Goal: Task Accomplishment & Management: Manage account settings

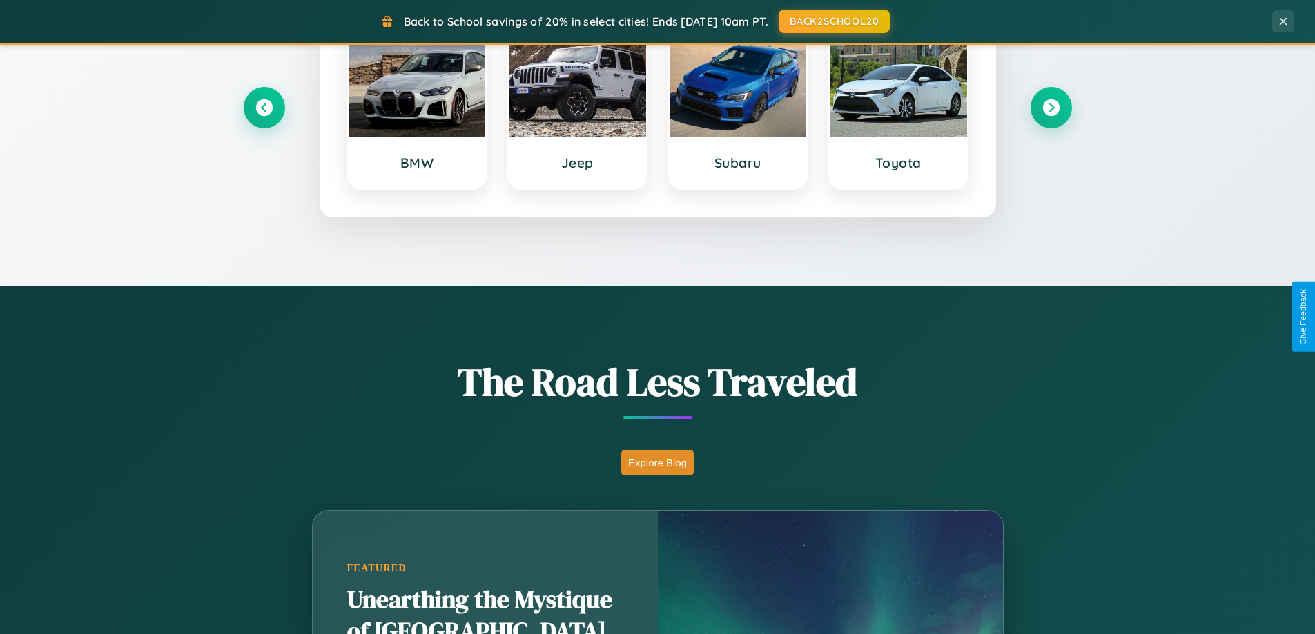
scroll to position [950, 0]
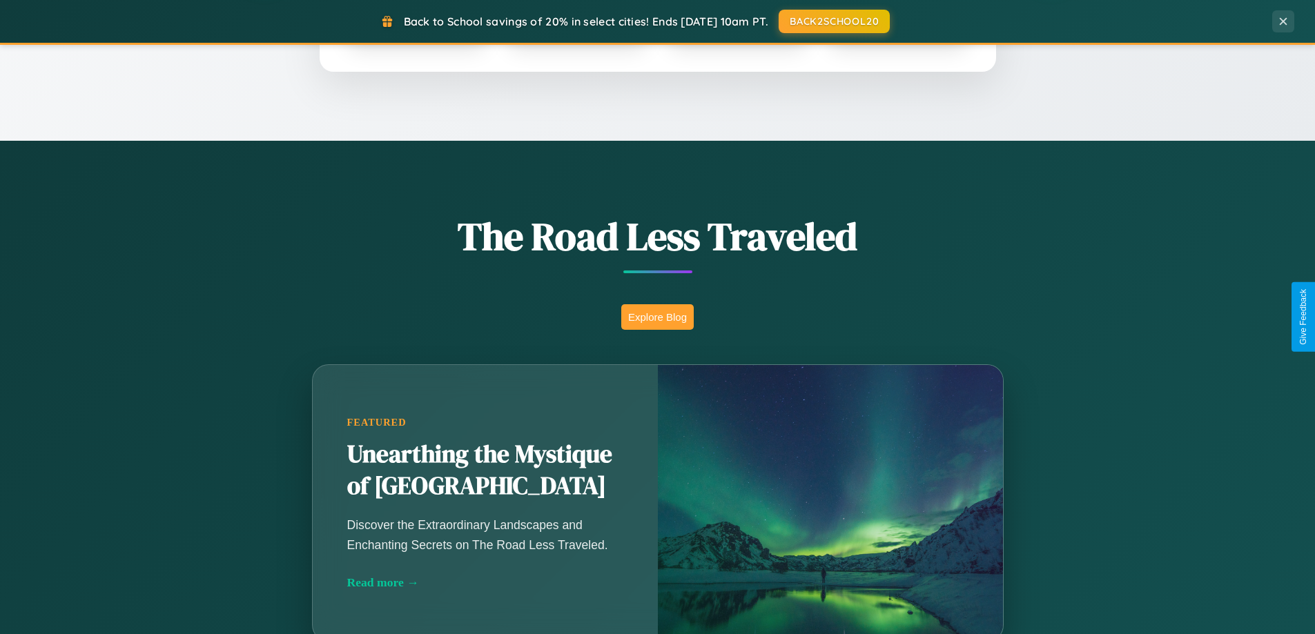
click at [657, 317] on button "Explore Blog" at bounding box center [657, 317] width 72 height 26
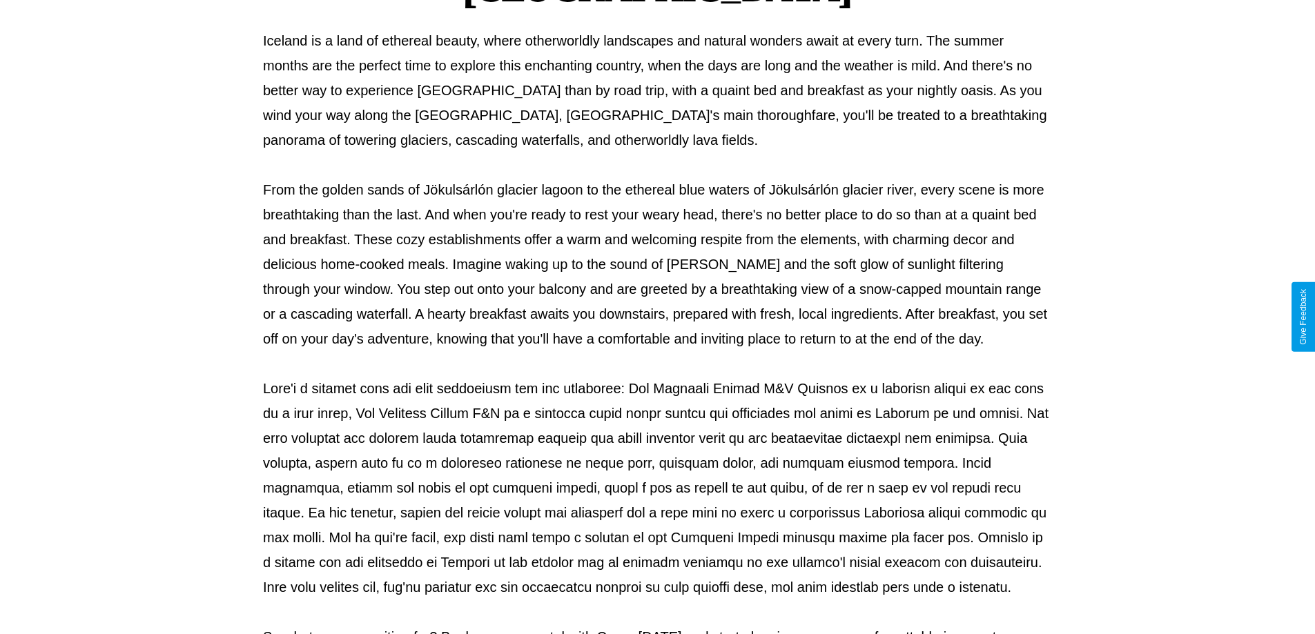
scroll to position [447, 0]
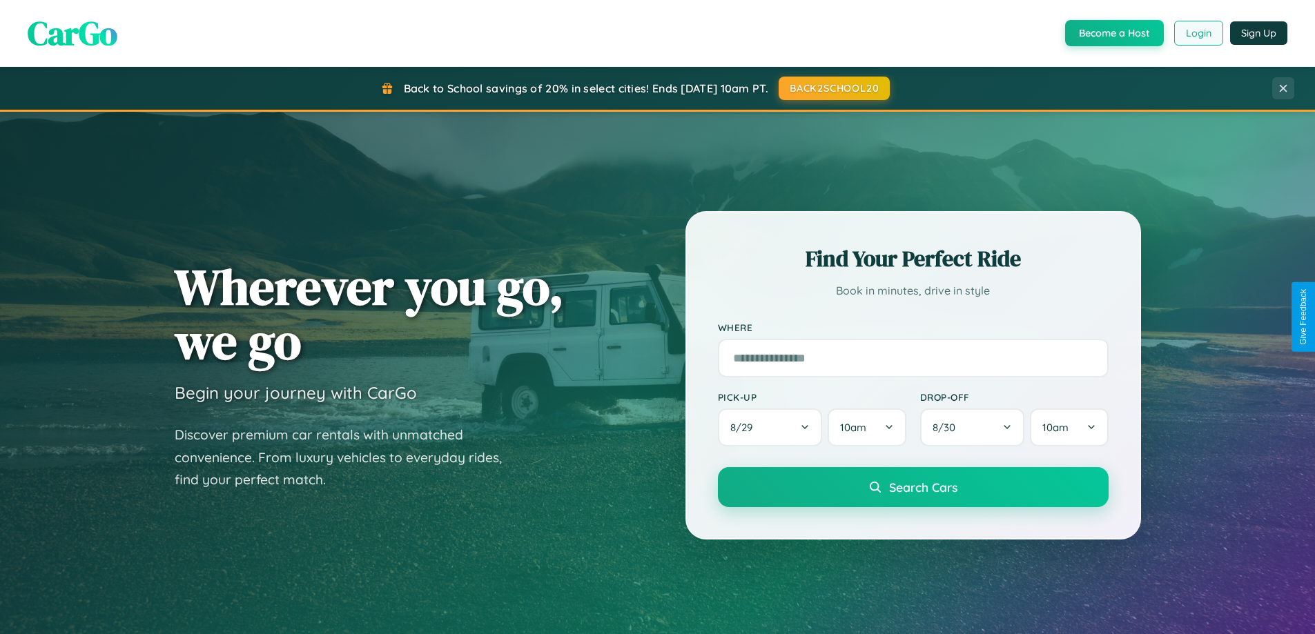
click at [1198, 33] on button "Login" at bounding box center [1198, 33] width 49 height 25
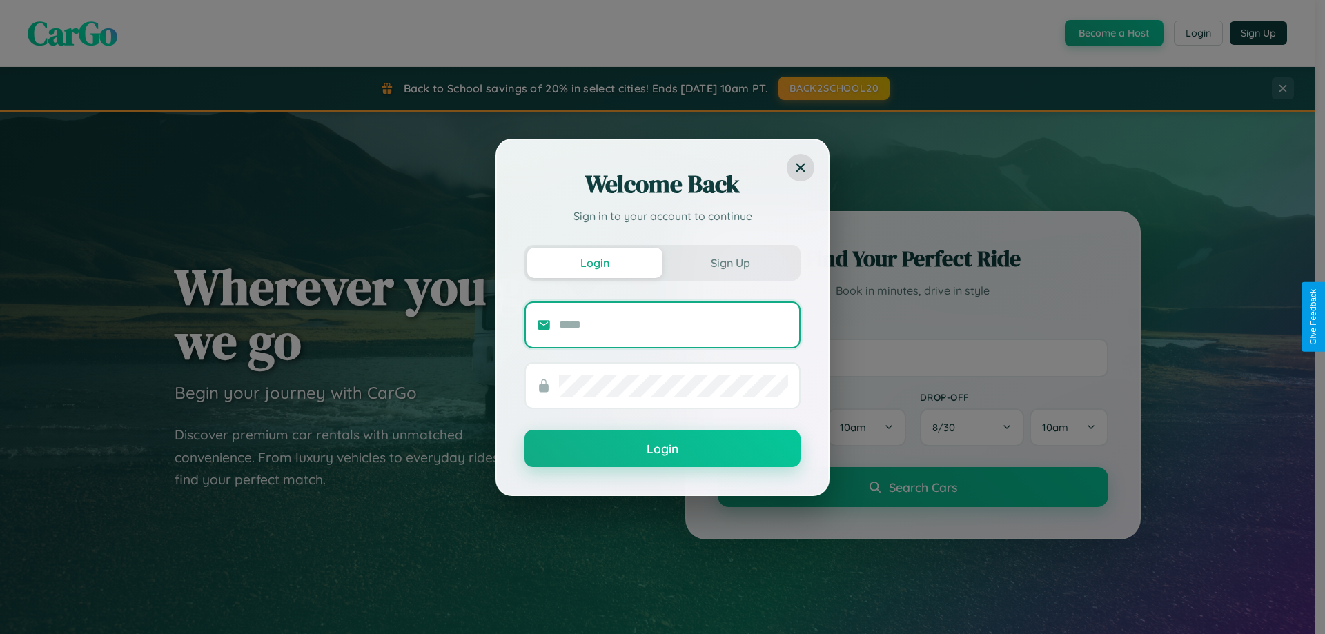
click at [674, 324] on input "text" at bounding box center [673, 325] width 229 height 22
type input "**********"
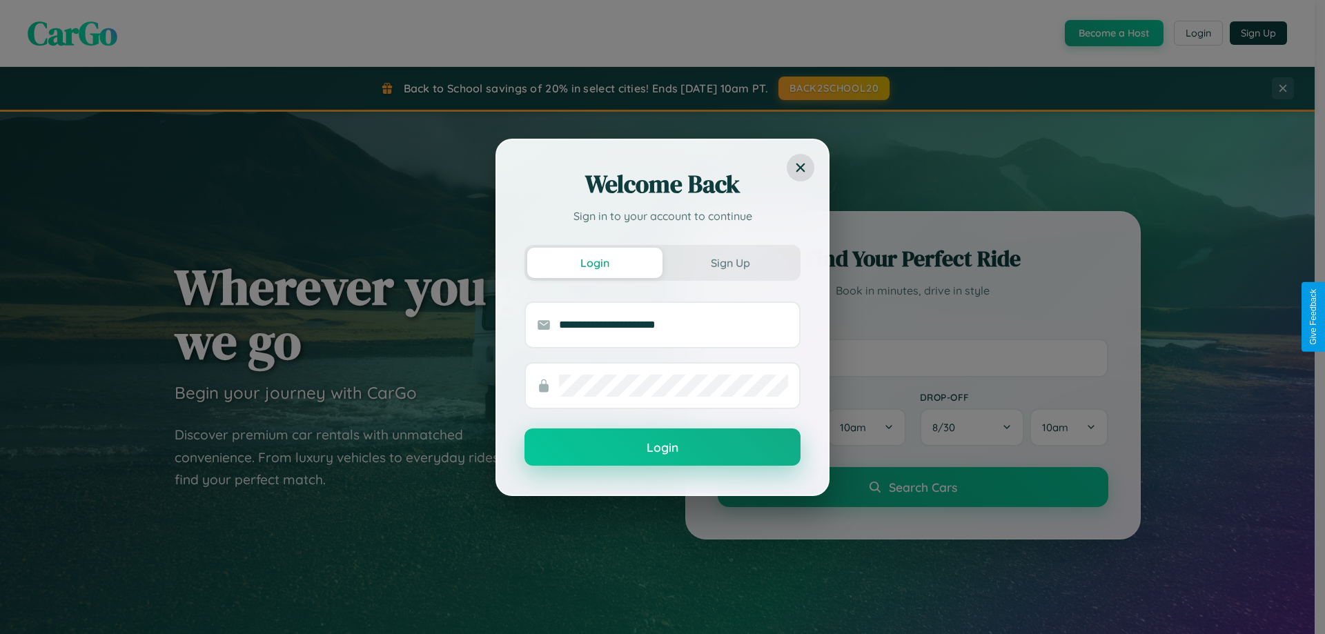
click at [663, 448] on button "Login" at bounding box center [663, 447] width 276 height 37
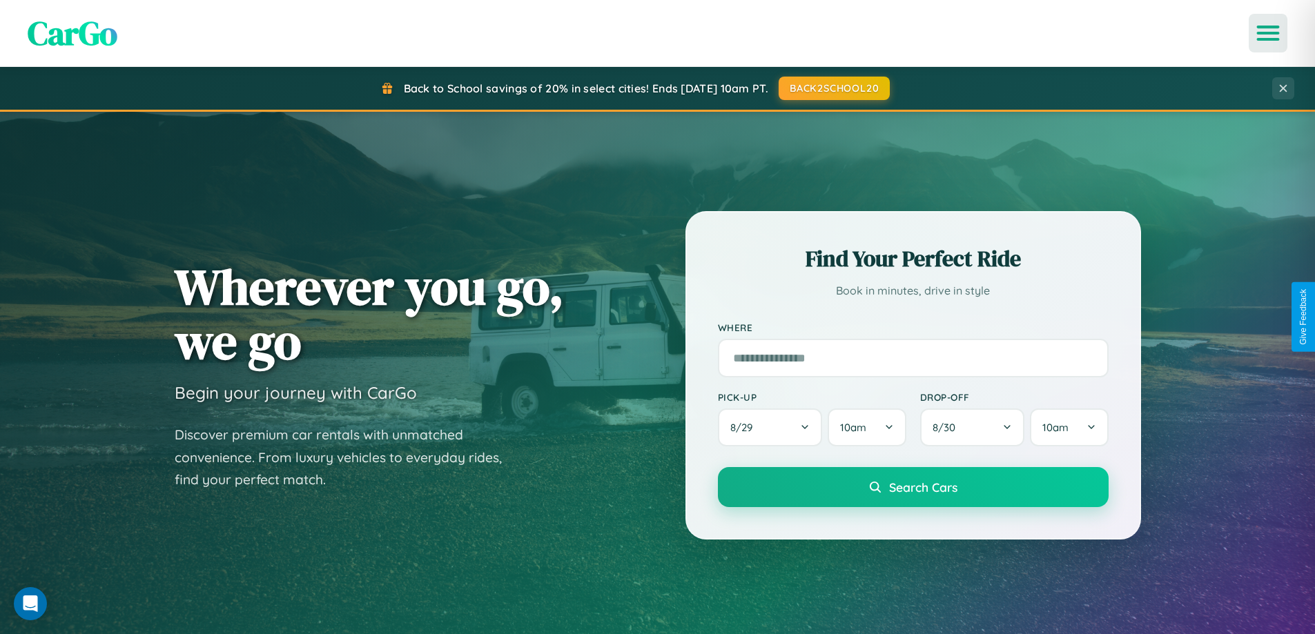
click at [1268, 33] on icon "Open menu" at bounding box center [1268, 33] width 20 height 12
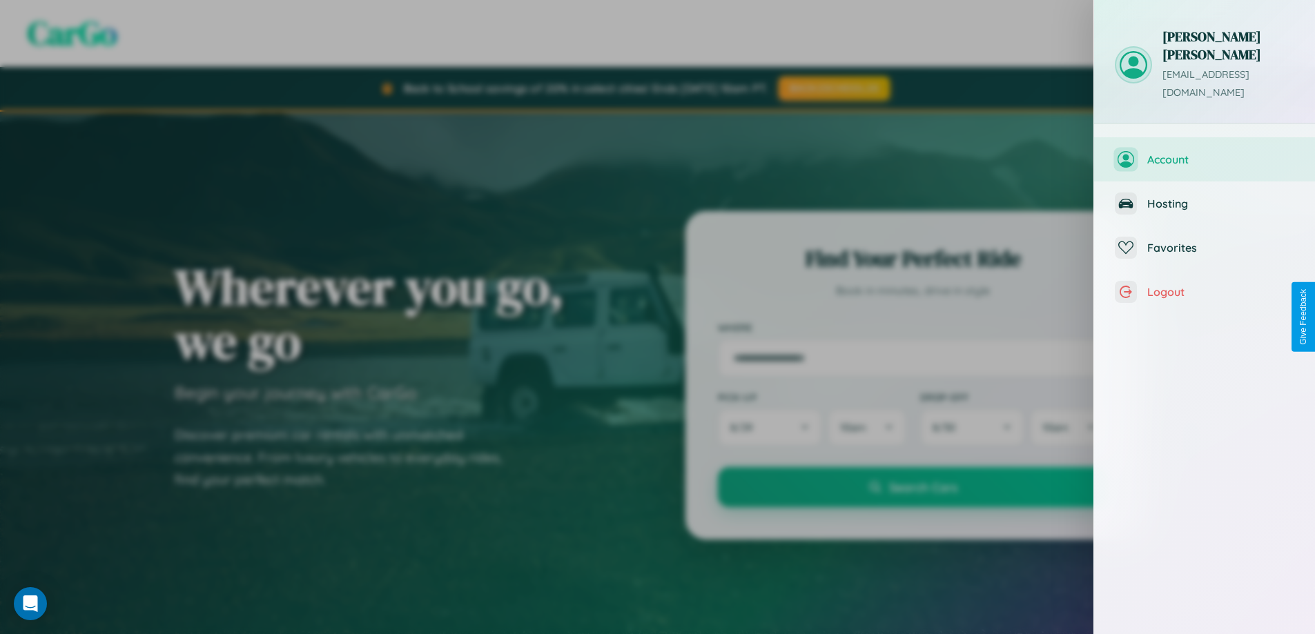
click at [1204, 153] on span "Account" at bounding box center [1220, 160] width 147 height 14
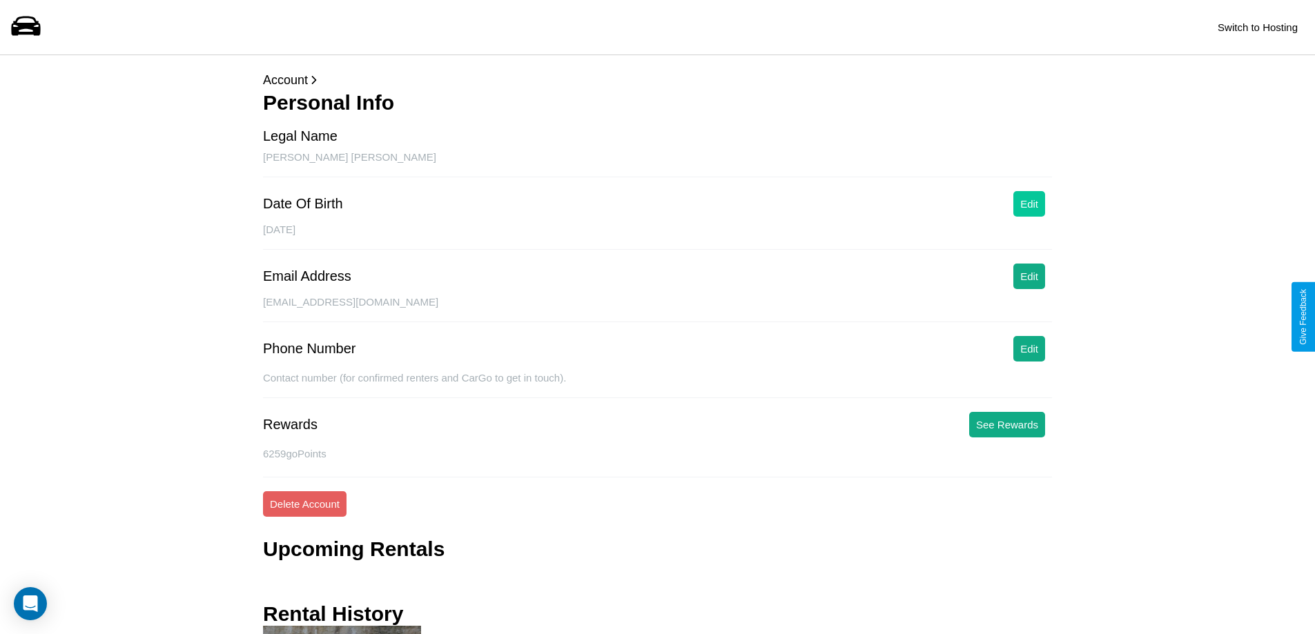
click at [1029, 204] on button "Edit" at bounding box center [1029, 204] width 32 height 26
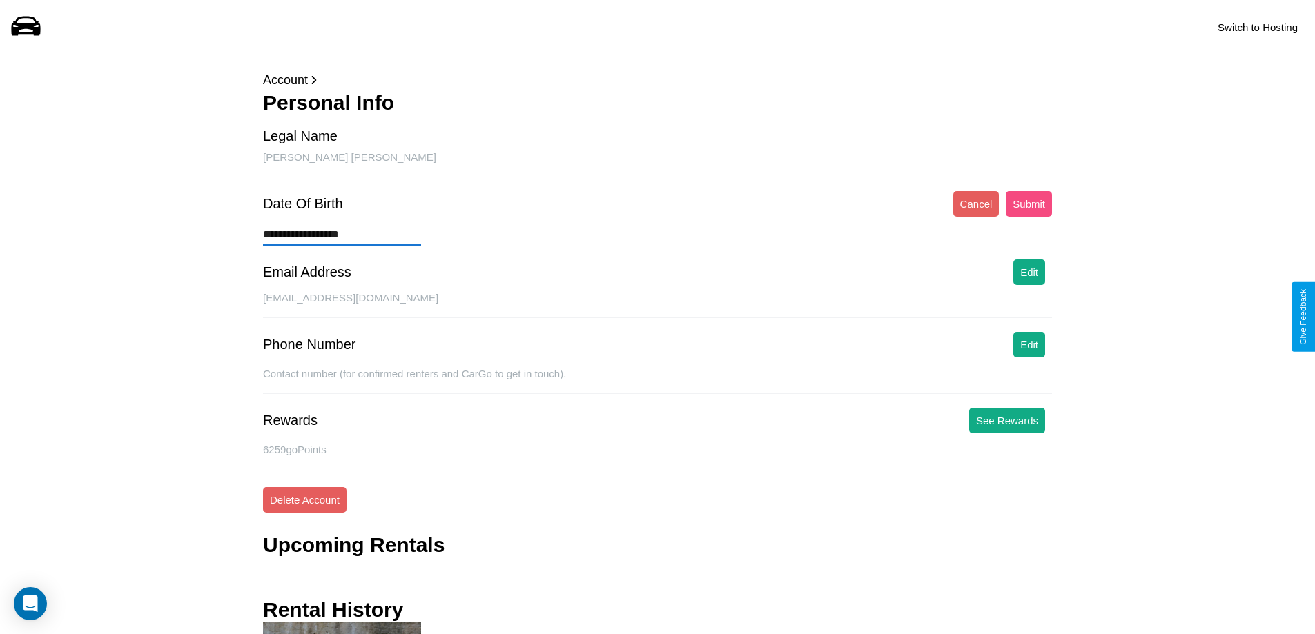
type input "**********"
click at [1028, 204] on button "Submit" at bounding box center [1029, 204] width 46 height 26
